Goal: Information Seeking & Learning: Learn about a topic

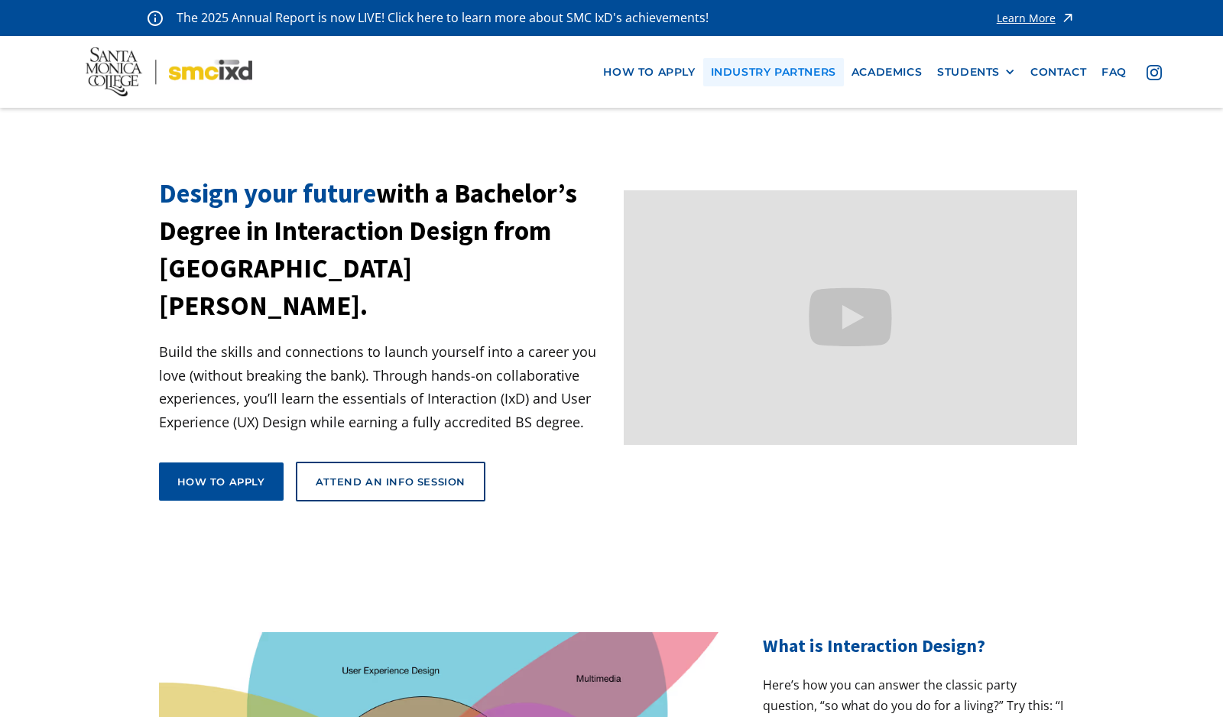
click at [766, 78] on link "industry partners" at bounding box center [773, 72] width 141 height 28
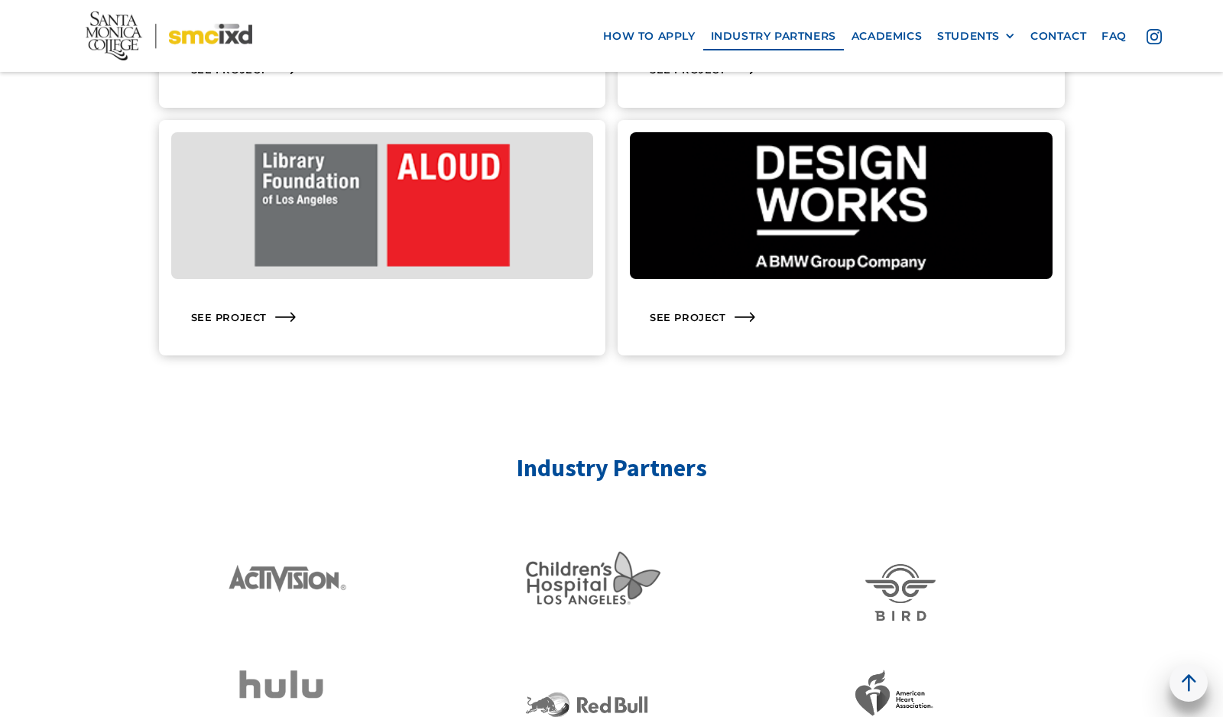
scroll to position [2515, 0]
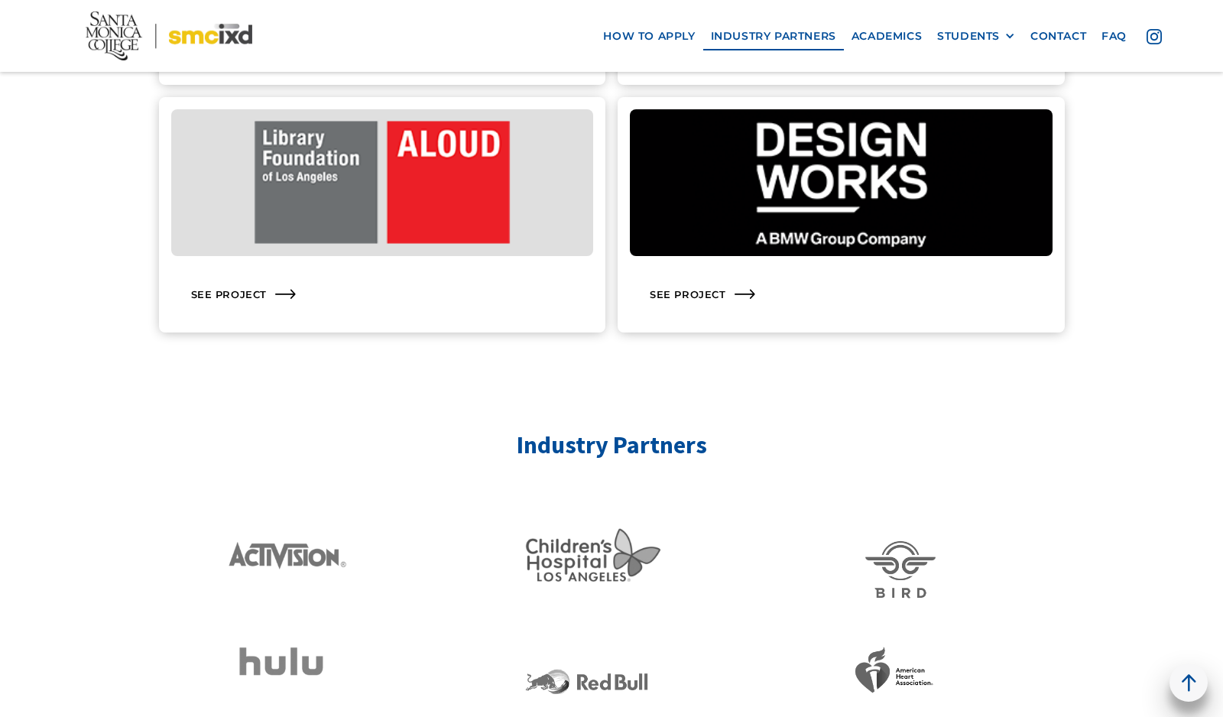
click at [511, 225] on img at bounding box center [382, 182] width 423 height 147
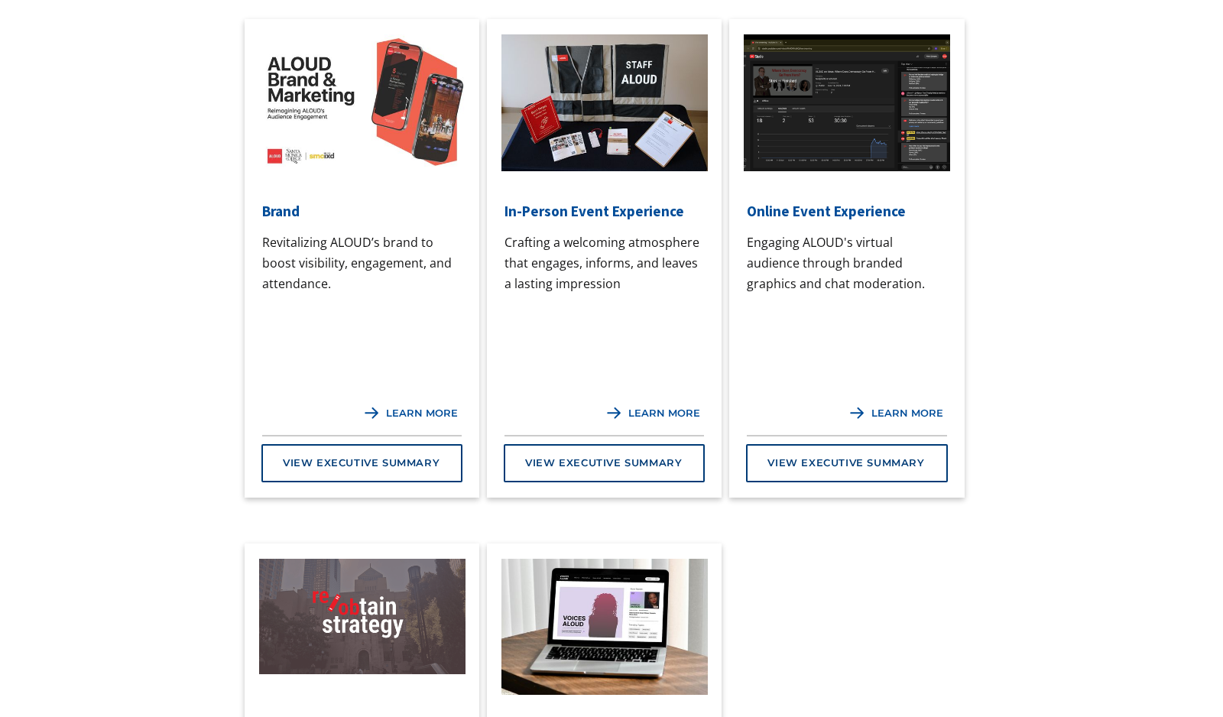
scroll to position [1480, 0]
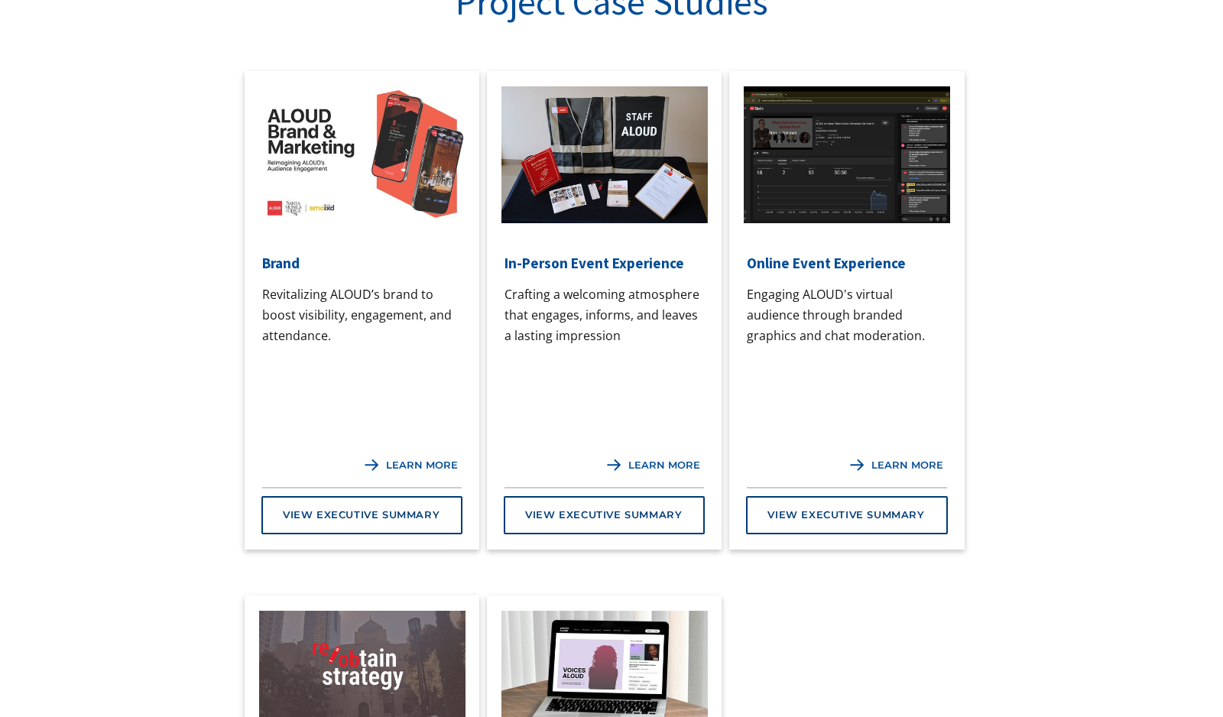
click at [598, 196] on img at bounding box center [604, 154] width 206 height 137
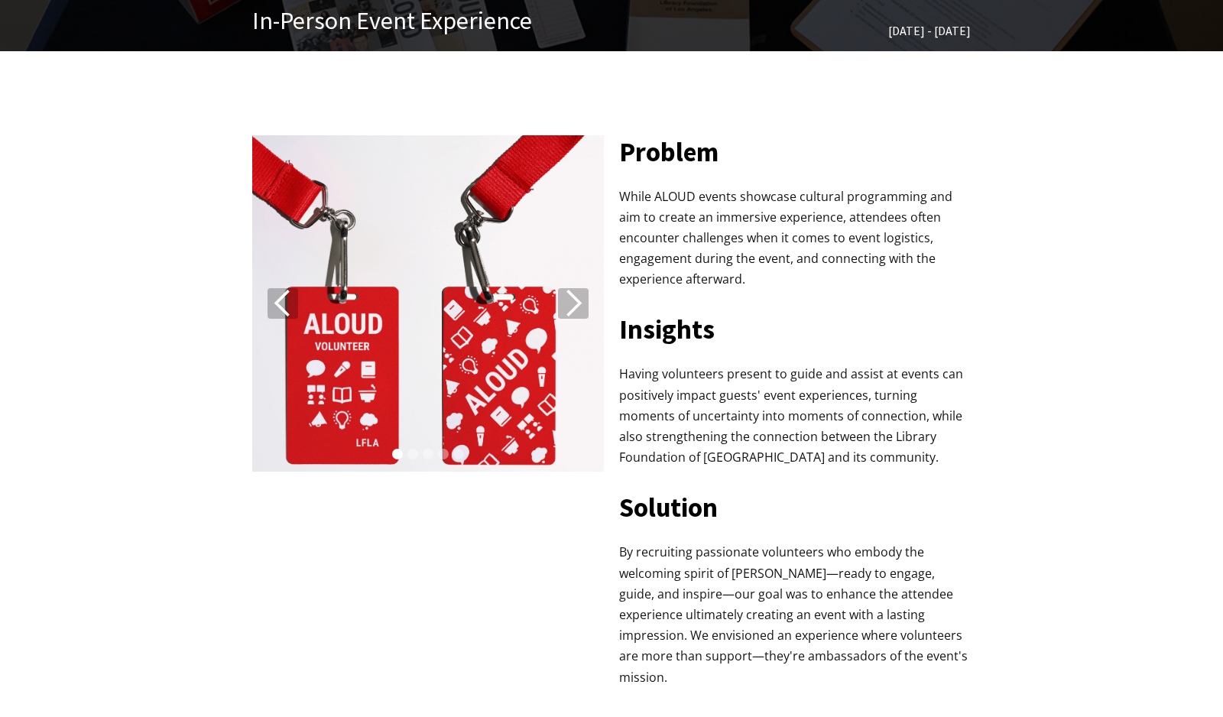
scroll to position [550, 0]
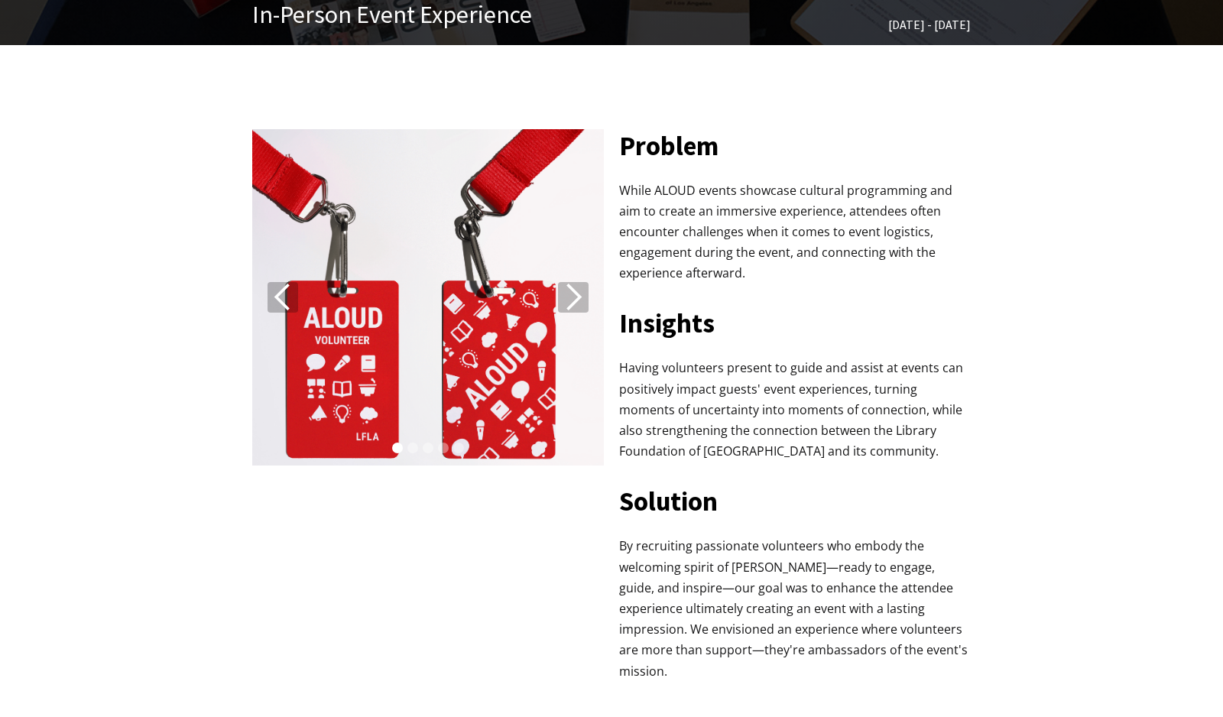
click at [585, 305] on div "next slide" at bounding box center [573, 297] width 31 height 31
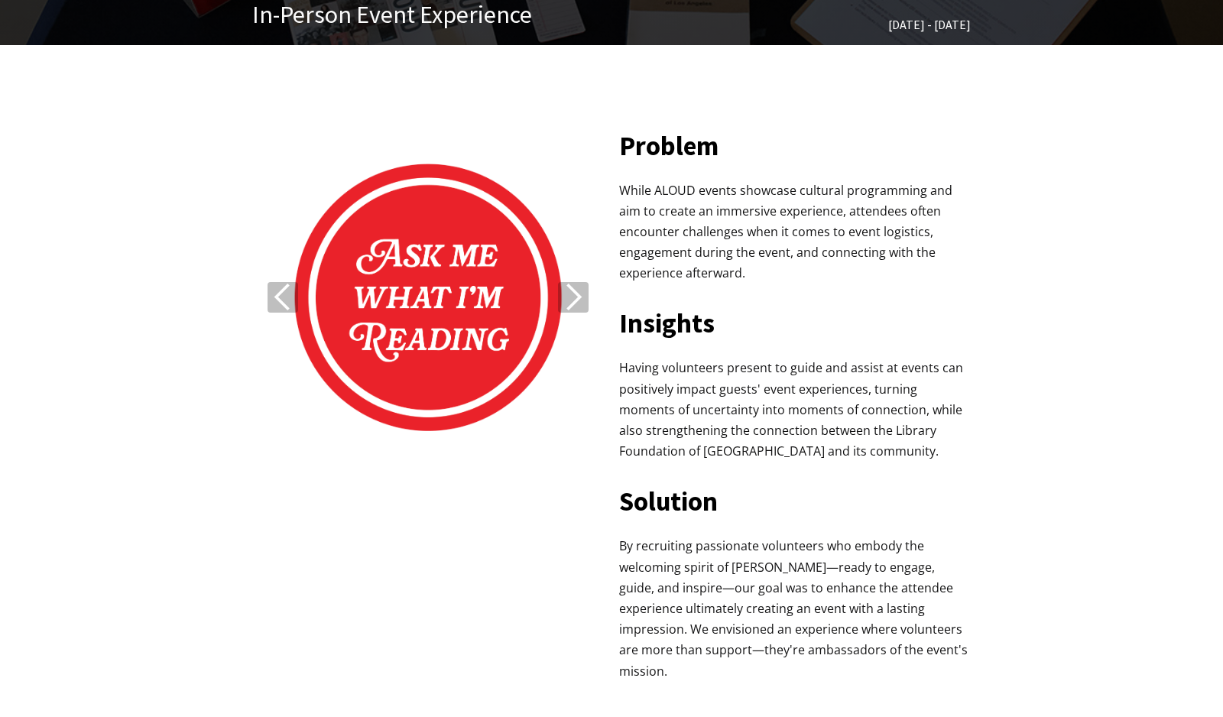
click at [585, 305] on div "next slide" at bounding box center [573, 297] width 31 height 31
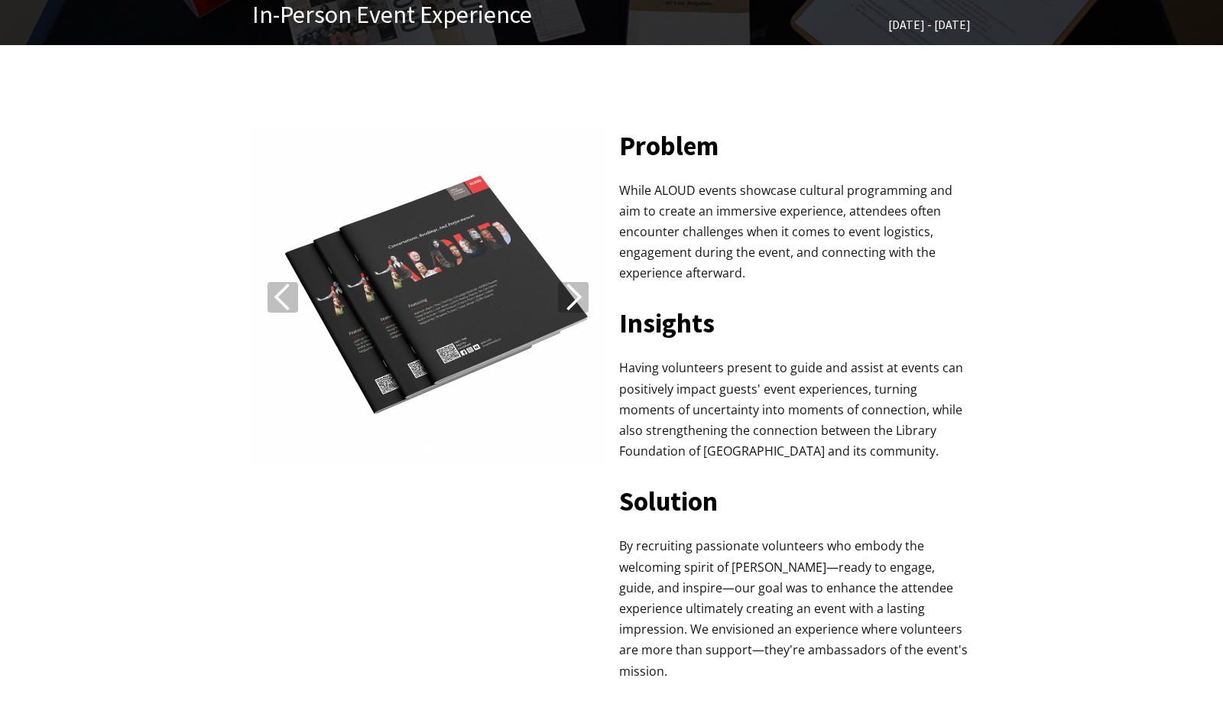
click at [585, 305] on div "next slide" at bounding box center [573, 297] width 31 height 31
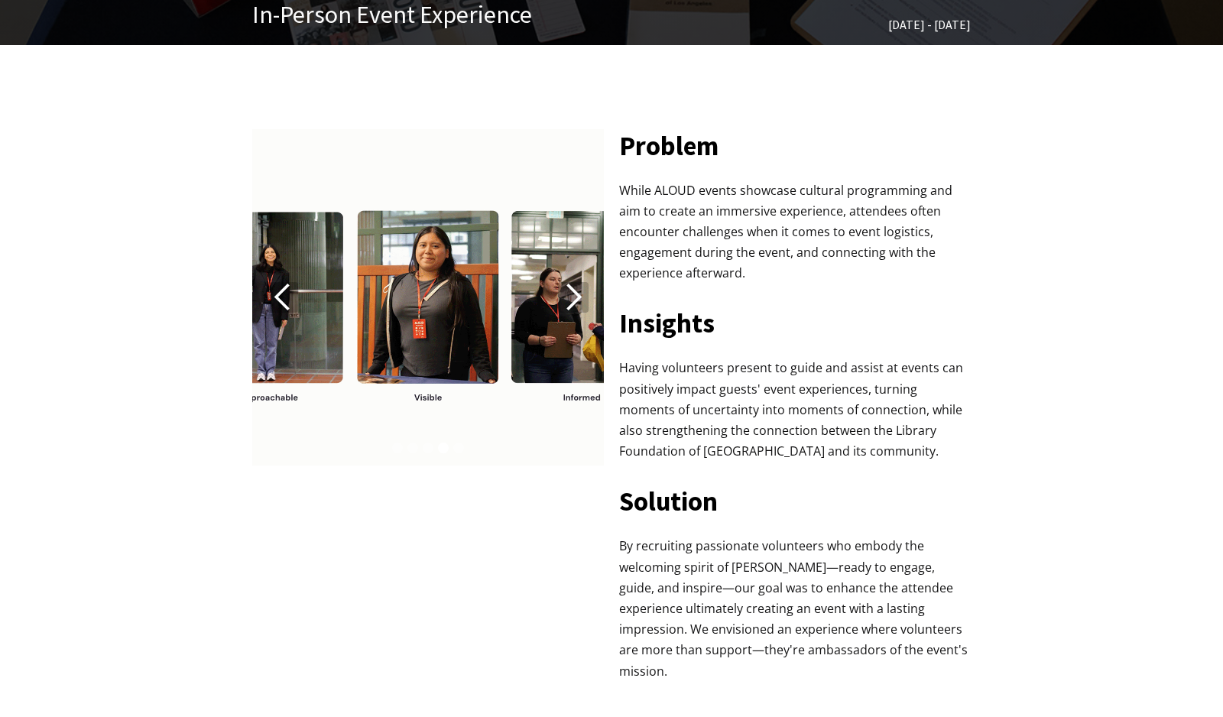
click at [585, 305] on div "next slide" at bounding box center [573, 297] width 31 height 31
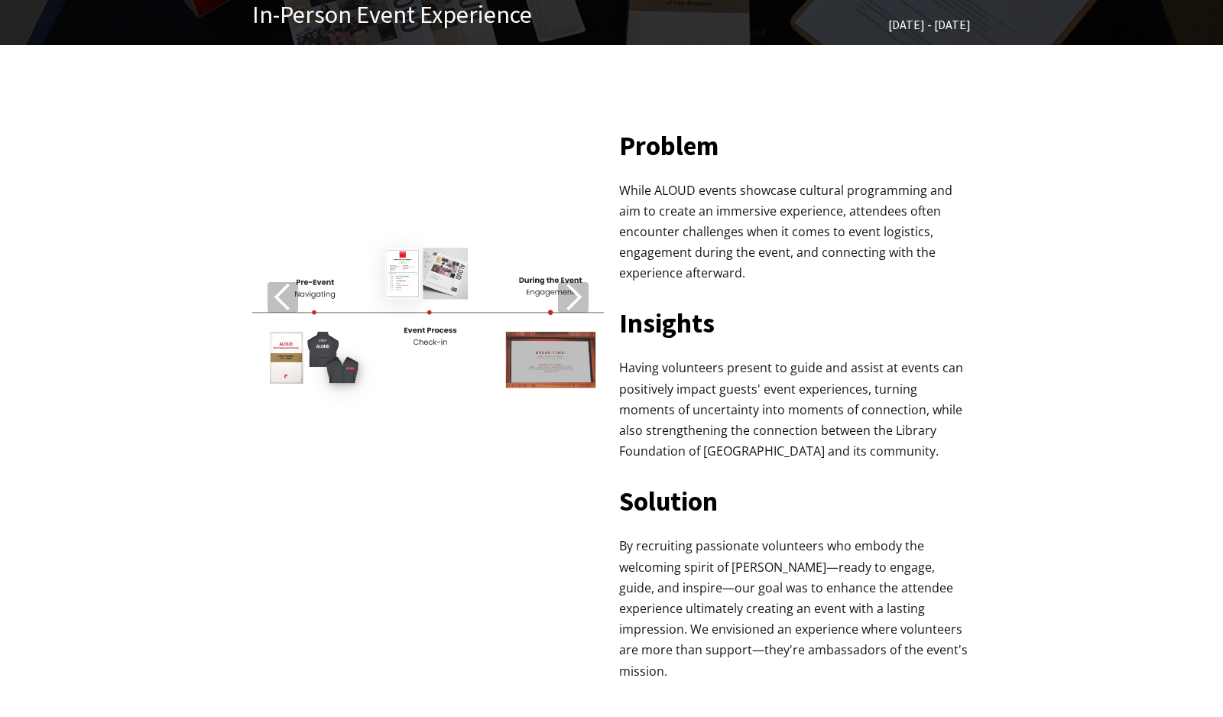
click at [571, 302] on div "next slide" at bounding box center [573, 297] width 31 height 31
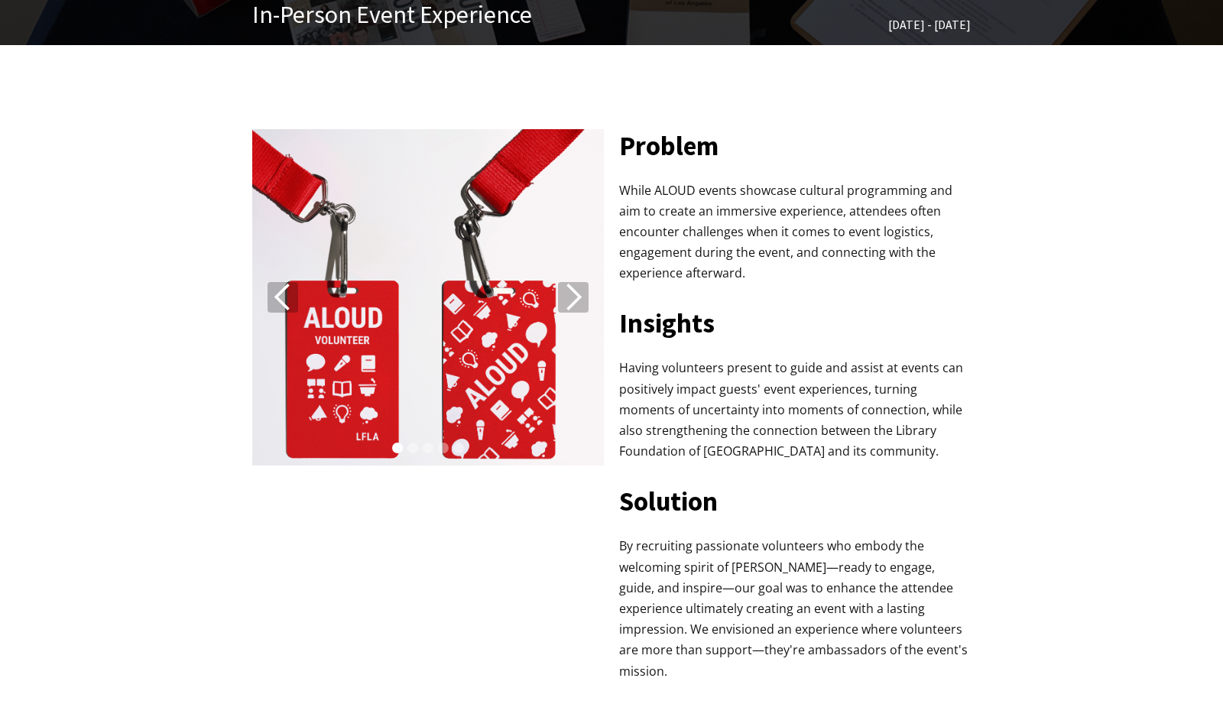
click at [571, 302] on div "next slide" at bounding box center [573, 297] width 31 height 31
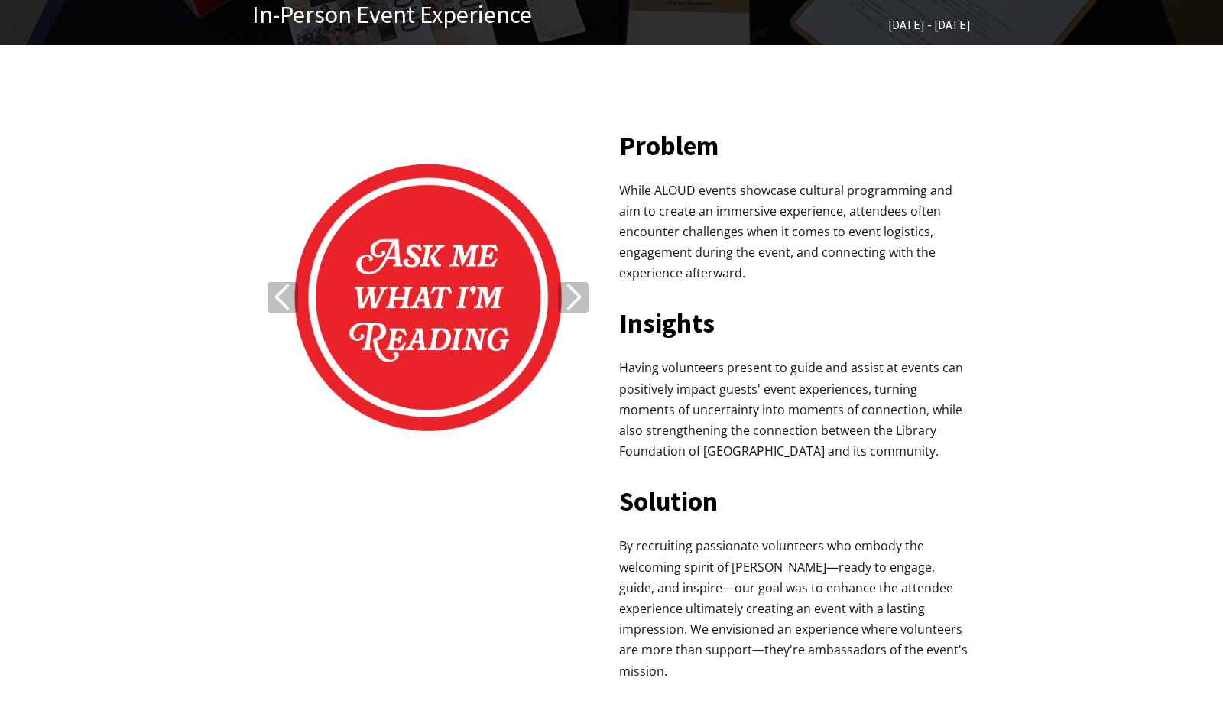
click at [571, 302] on div "next slide" at bounding box center [573, 297] width 31 height 31
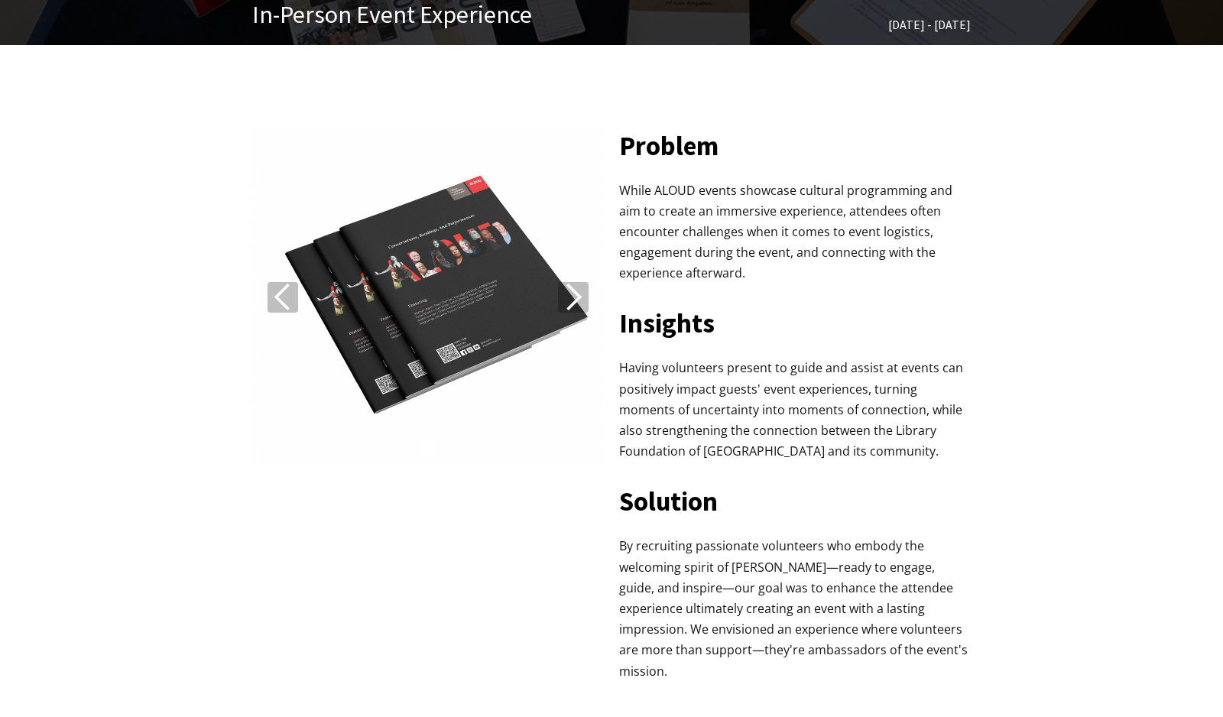
click at [571, 302] on div "next slide" at bounding box center [573, 297] width 31 height 31
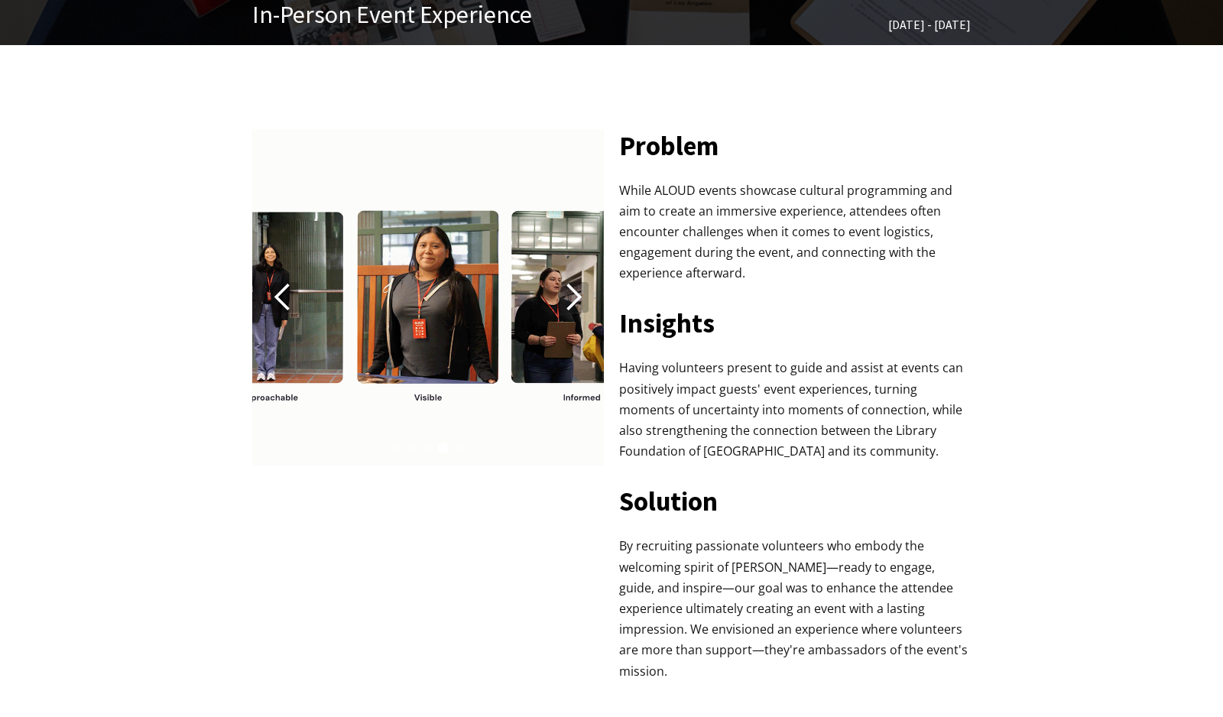
click at [571, 302] on div "next slide" at bounding box center [573, 297] width 31 height 31
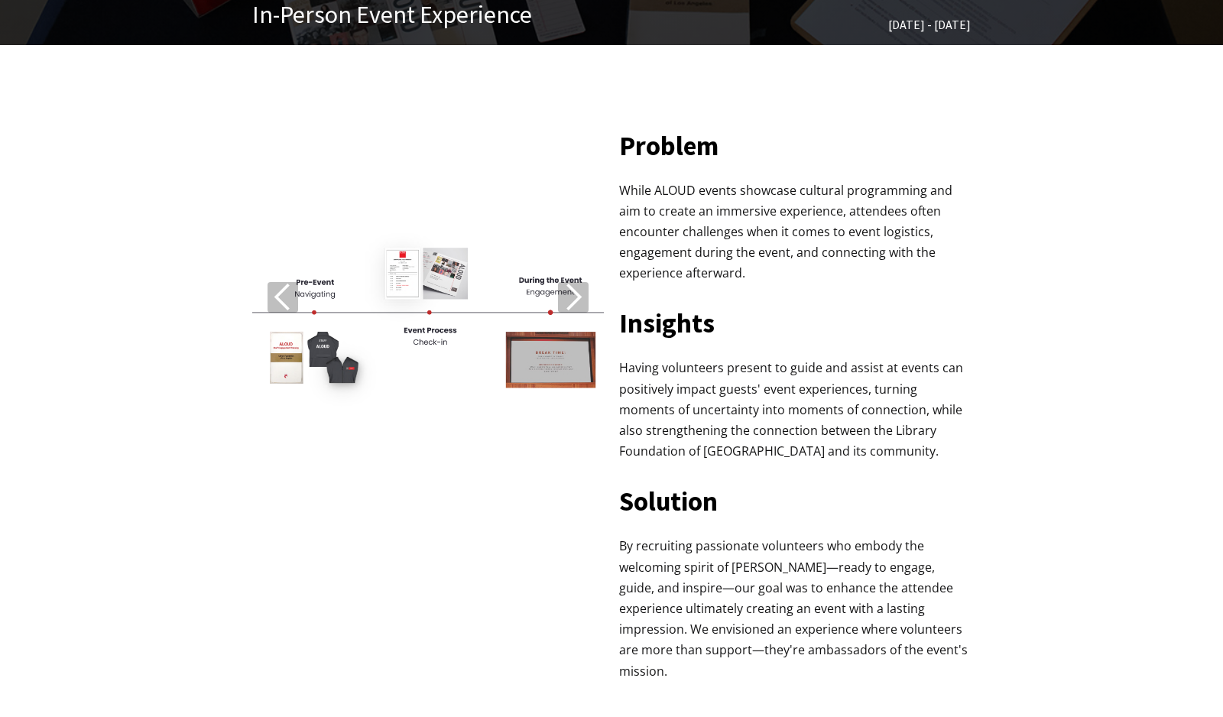
click at [571, 302] on div "next slide" at bounding box center [573, 297] width 31 height 31
